Goal: Information Seeking & Learning: Learn about a topic

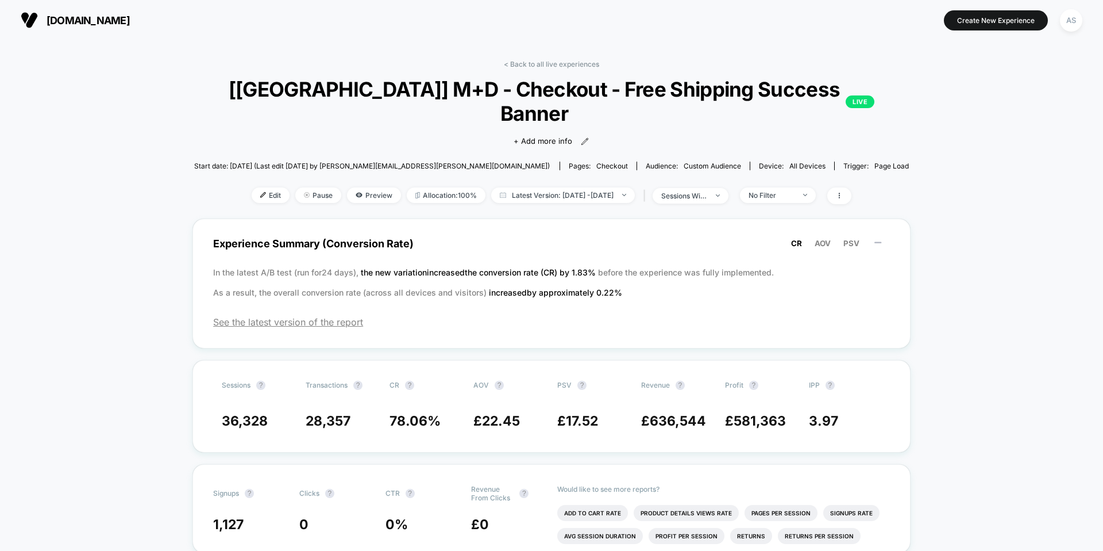
click at [130, 17] on span "[DOMAIN_NAME]" at bounding box center [88, 20] width 83 height 12
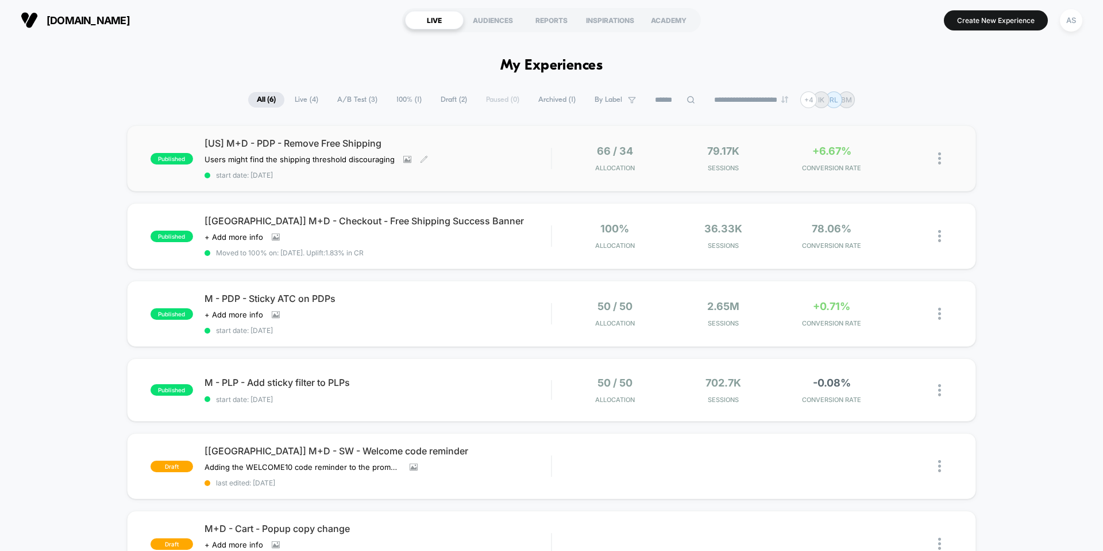
click at [491, 159] on div "[US] M+D - PDP - Remove Free Shipping Users might find the shipping threshold d…" at bounding box center [378, 158] width 347 height 42
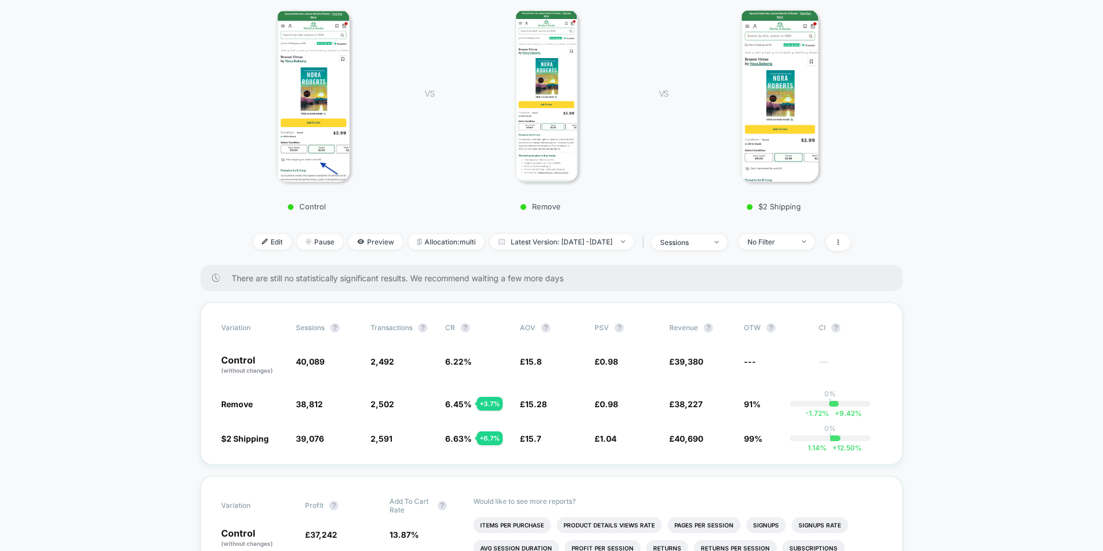
scroll to position [165, 0]
